Goal: Information Seeking & Learning: Find specific fact

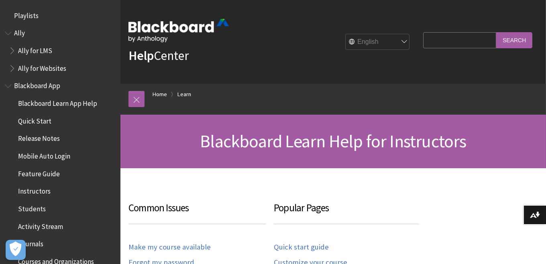
scroll to position [791, 0]
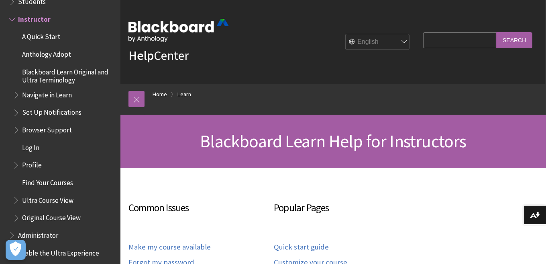
click at [429, 41] on input "Search Query" at bounding box center [459, 40] width 73 height 16
type input "unit feedback"
click at [496, 32] on input "Search" at bounding box center [514, 40] width 36 height 16
click at [512, 41] on input "Search" at bounding box center [514, 40] width 36 height 16
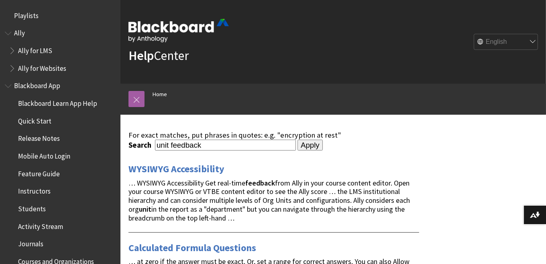
click at [239, 145] on input "unit feedback" at bounding box center [225, 144] width 141 height 11
type input "unit feedback report"
click at [298, 139] on input "Apply" at bounding box center [310, 144] width 25 height 11
click at [309, 146] on input "Apply" at bounding box center [310, 144] width 25 height 11
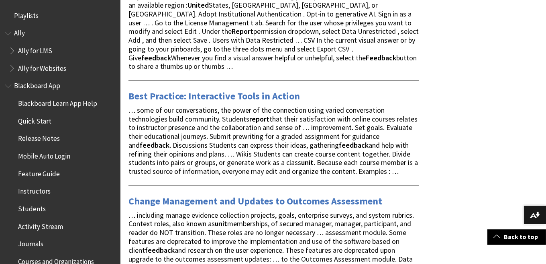
scroll to position [562, 0]
